Goal: Task Accomplishment & Management: Manage account settings

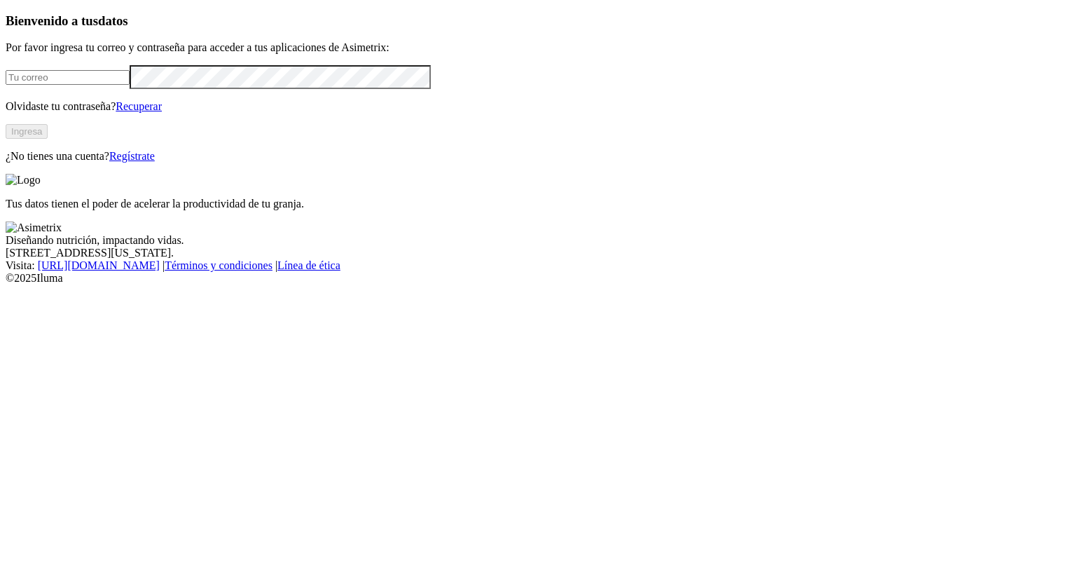
click at [102, 85] on input "email" at bounding box center [68, 77] width 124 height 15
type input "[PERSON_NAME][EMAIL_ADDRESS][PERSON_NAME][DOMAIN_NAME]"
click at [48, 139] on button "Ingresa" at bounding box center [27, 131] width 42 height 15
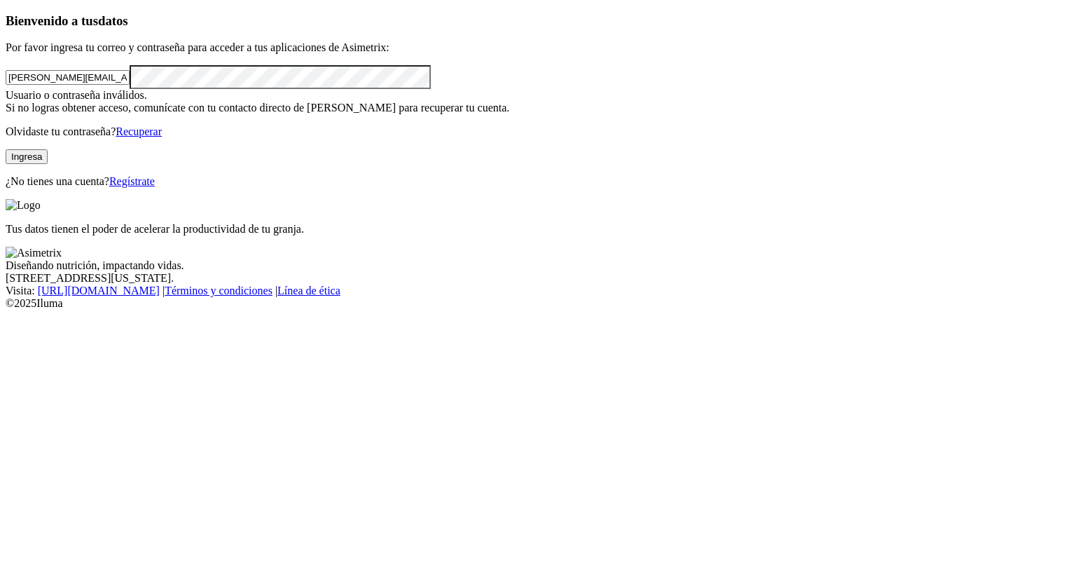
click at [162, 137] on link "Recuperar" at bounding box center [139, 131] width 46 height 12
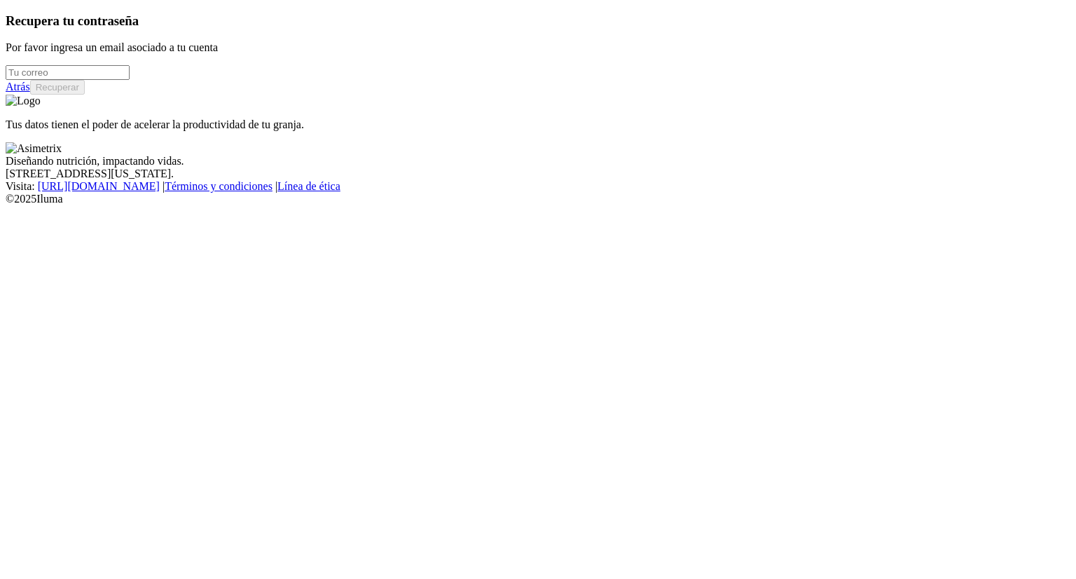
click at [130, 80] on input "email" at bounding box center [68, 72] width 124 height 15
type input "santiago.guayara@grupobios.co"
click at [85, 95] on button "Recuperar" at bounding box center [57, 87] width 55 height 15
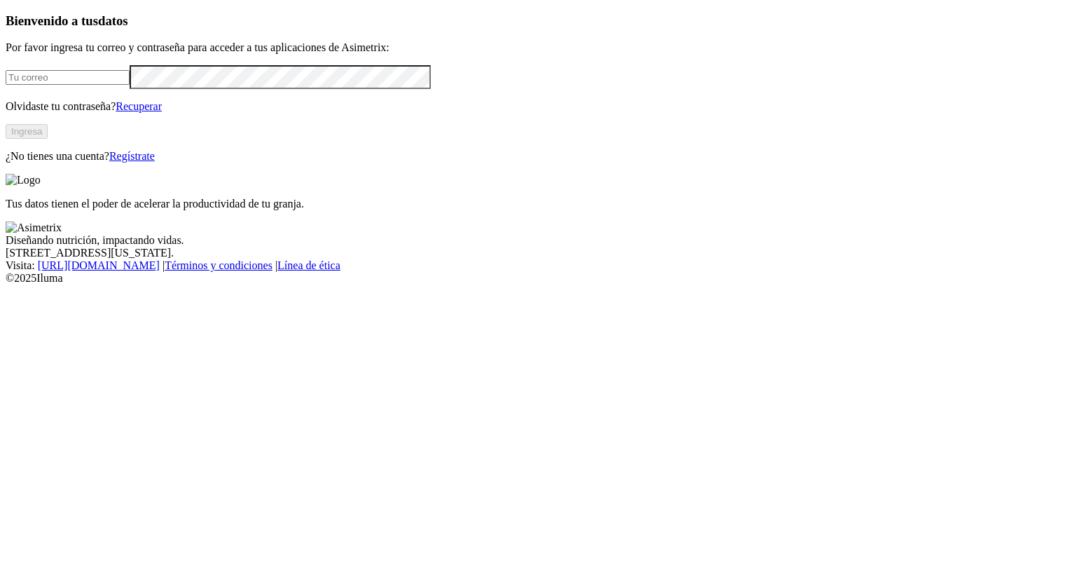
click at [130, 85] on input "email" at bounding box center [68, 77] width 124 height 15
type input "[PERSON_NAME][EMAIL_ADDRESS][PERSON_NAME][DOMAIN_NAME]"
click at [48, 139] on button "Ingresa" at bounding box center [27, 131] width 42 height 15
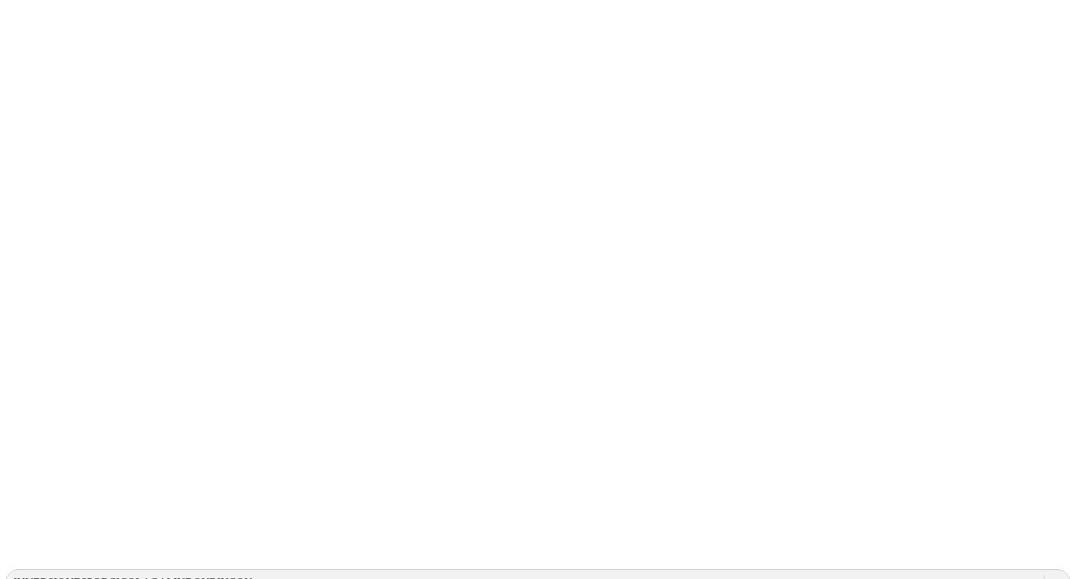
click at [1050, 575] on icon at bounding box center [1057, 582] width 14 height 14
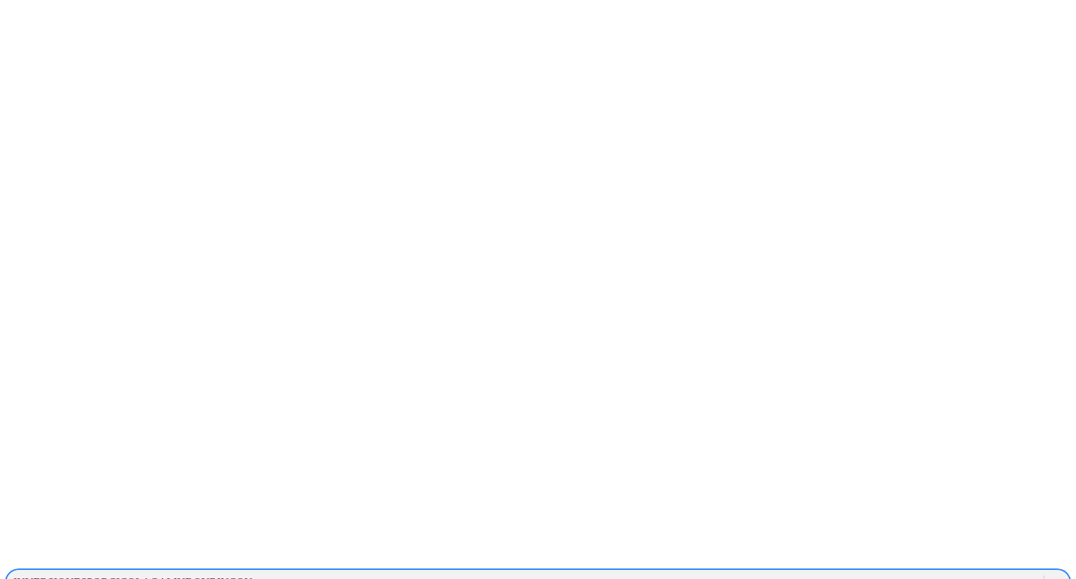
scroll to position [0, 26]
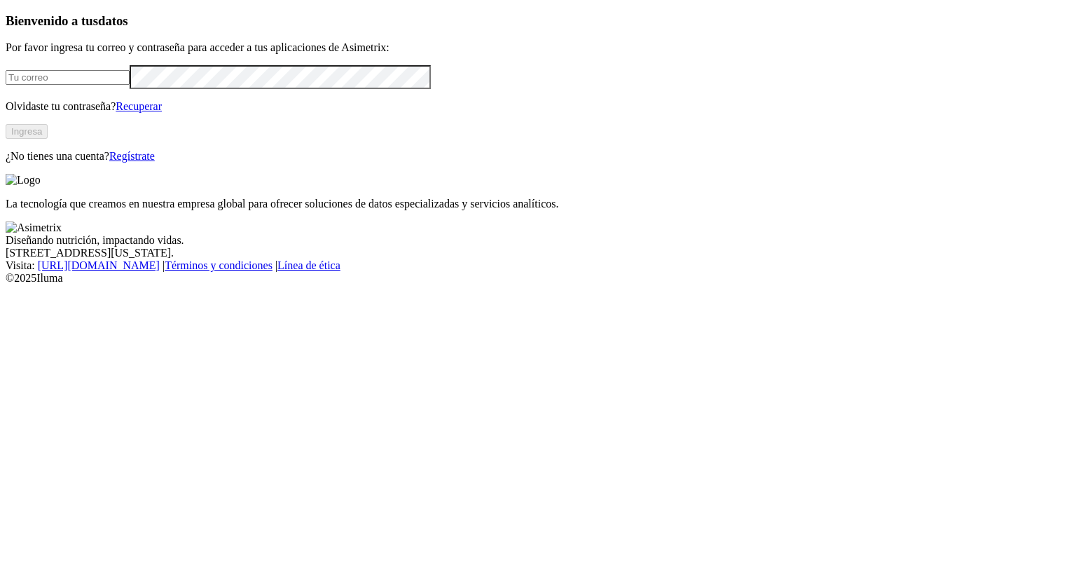
click at [118, 85] on input "email" at bounding box center [68, 77] width 124 height 15
type input "[PERSON_NAME][EMAIL_ADDRESS][PERSON_NAME][DOMAIN_NAME]"
click at [48, 139] on button "Ingresa" at bounding box center [27, 131] width 42 height 15
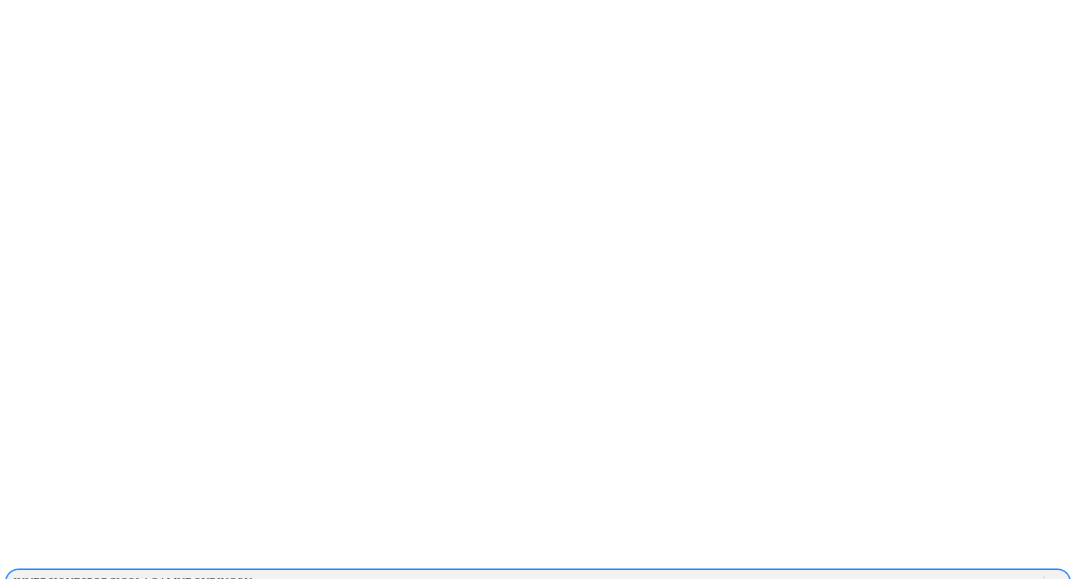
click at [1050, 575] on icon at bounding box center [1057, 582] width 14 height 14
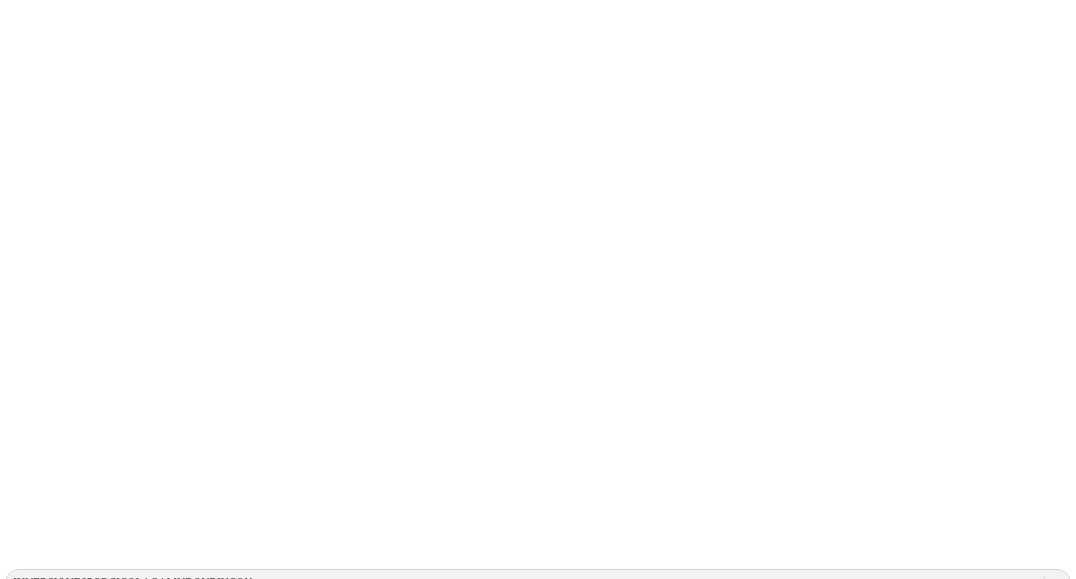
click at [31, 25] on icon at bounding box center [27, 286] width 43 height 560
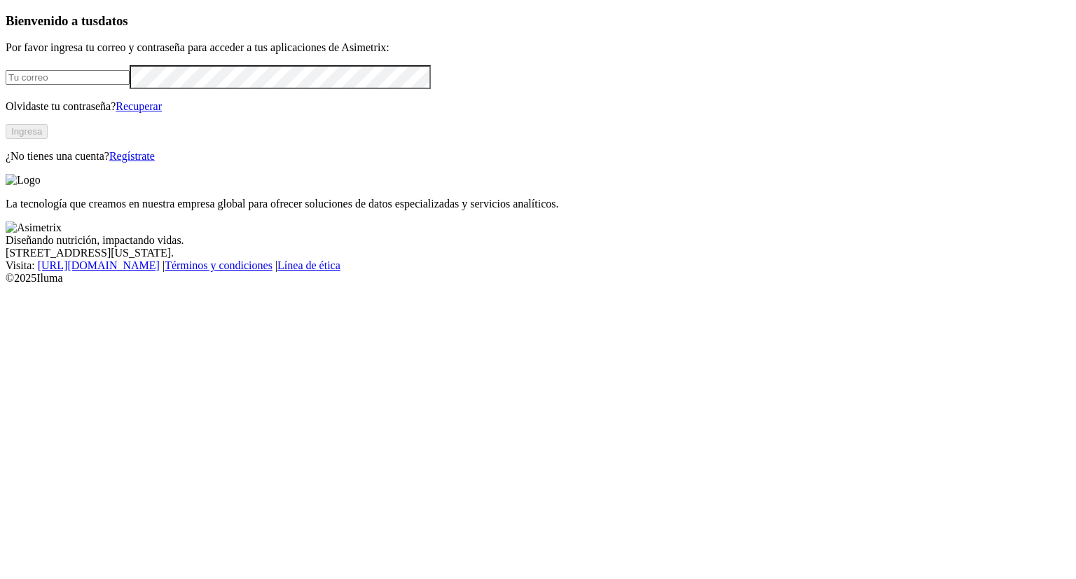
click at [130, 85] on input "email" at bounding box center [68, 77] width 124 height 15
type input "[PERSON_NAME][EMAIL_ADDRESS][PERSON_NAME][DOMAIN_NAME]"
click at [48, 139] on button "Ingresa" at bounding box center [27, 131] width 42 height 15
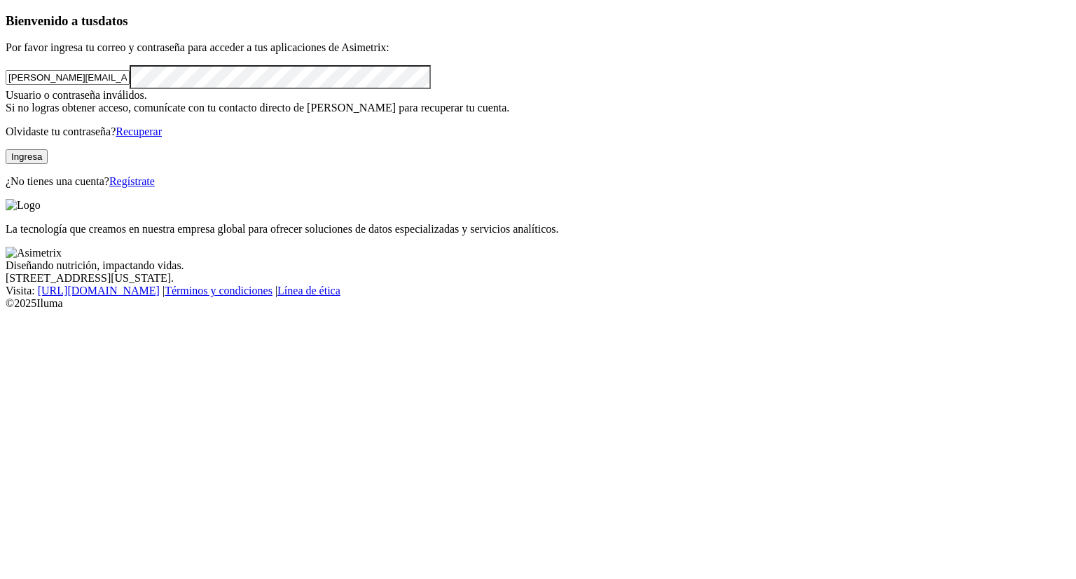
click at [162, 137] on link "Recuperar" at bounding box center [139, 131] width 46 height 12
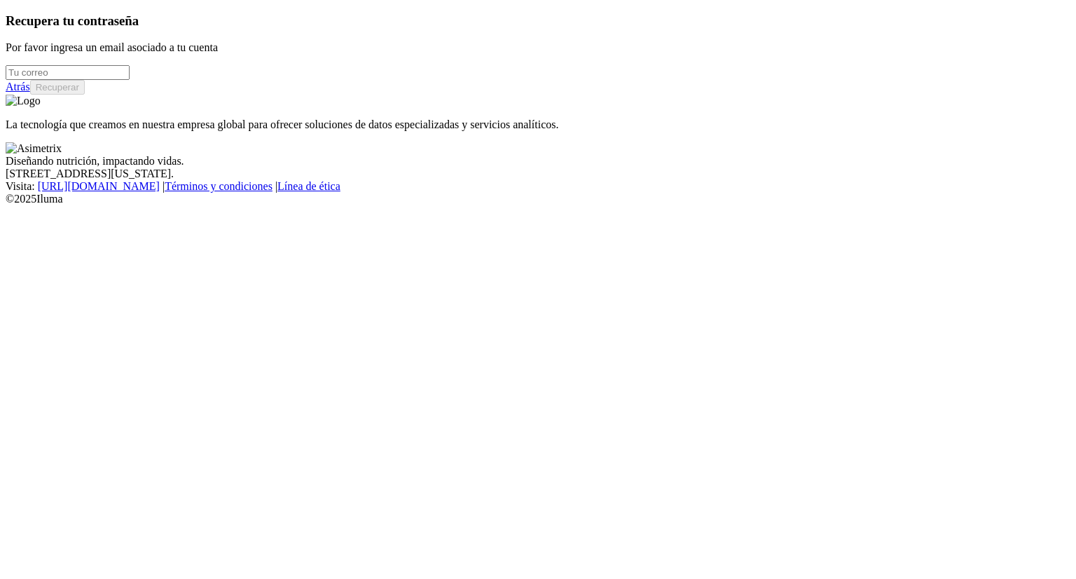
click at [130, 80] on input "email" at bounding box center [68, 72] width 124 height 15
type input "santiago.guayara@contegral.co"
click at [85, 95] on button "Recuperar" at bounding box center [57, 87] width 55 height 15
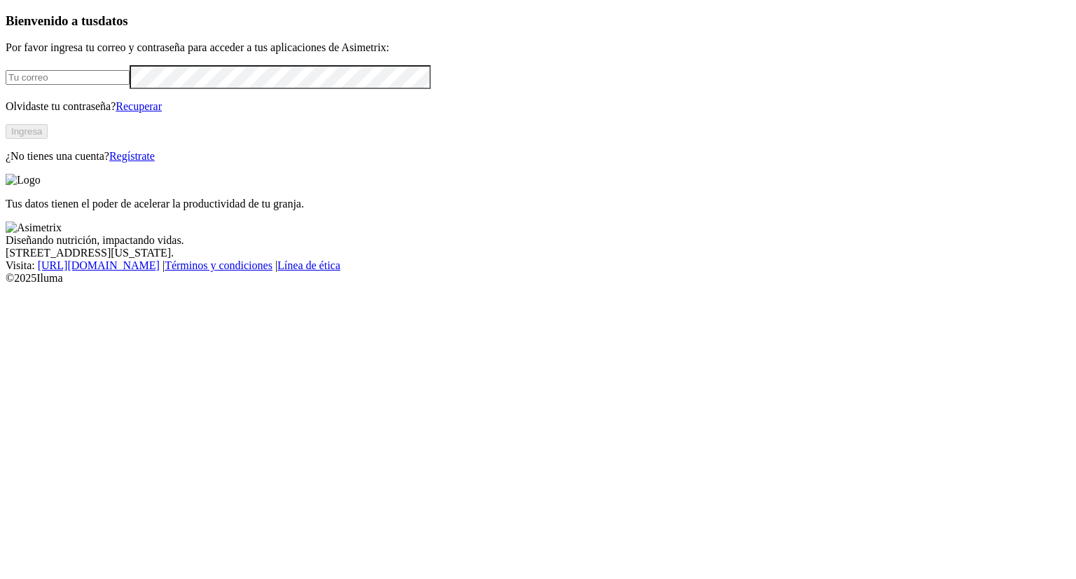
click at [92, 85] on input "email" at bounding box center [68, 77] width 124 height 15
type input "[PERSON_NAME][EMAIL_ADDRESS][PERSON_NAME][DOMAIN_NAME]"
click at [48, 139] on button "Ingresa" at bounding box center [27, 131] width 42 height 15
